Goal: Information Seeking & Learning: Learn about a topic

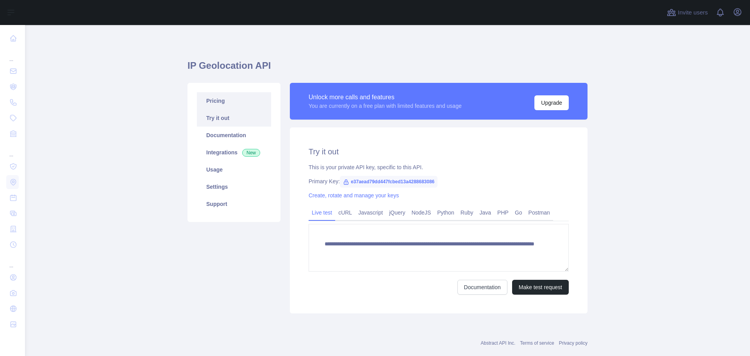
click at [214, 101] on link "Pricing" at bounding box center [234, 100] width 74 height 17
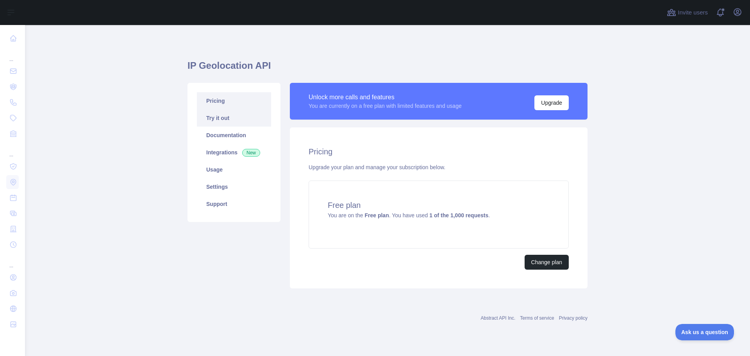
click at [208, 116] on link "Try it out" at bounding box center [234, 117] width 74 height 17
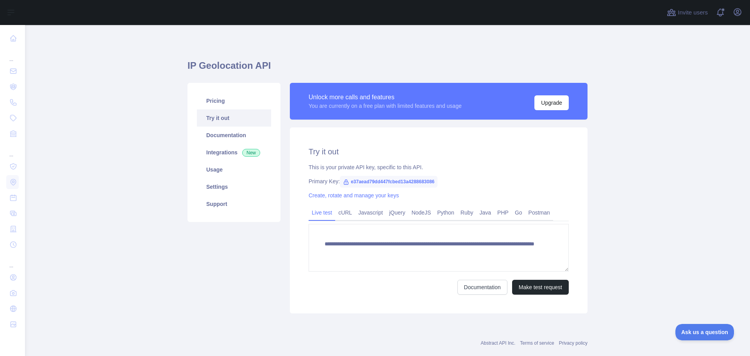
click at [231, 68] on h1 "IP Geolocation API" at bounding box center [387, 68] width 400 height 19
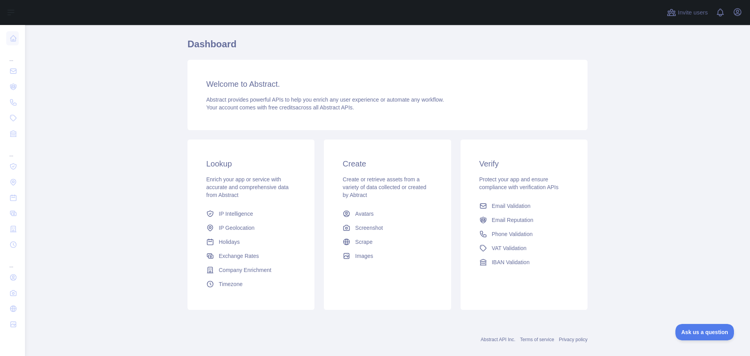
scroll to position [33, 0]
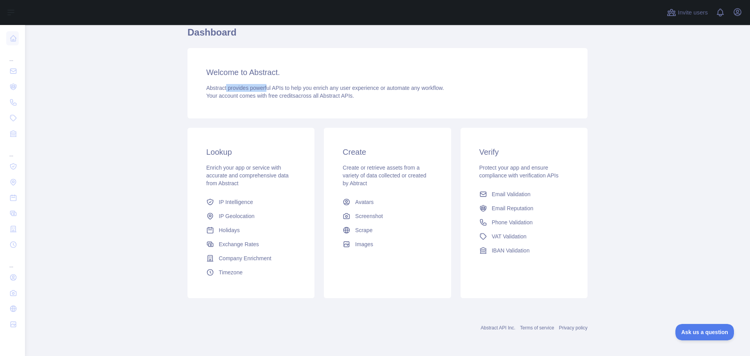
drag, startPoint x: 223, startPoint y: 89, endPoint x: 263, endPoint y: 87, distance: 40.3
click at [263, 87] on span "Abstract provides powerful APIs to help you enrich any user experience or autom…" at bounding box center [325, 88] width 238 height 6
